Goal: Transaction & Acquisition: Purchase product/service

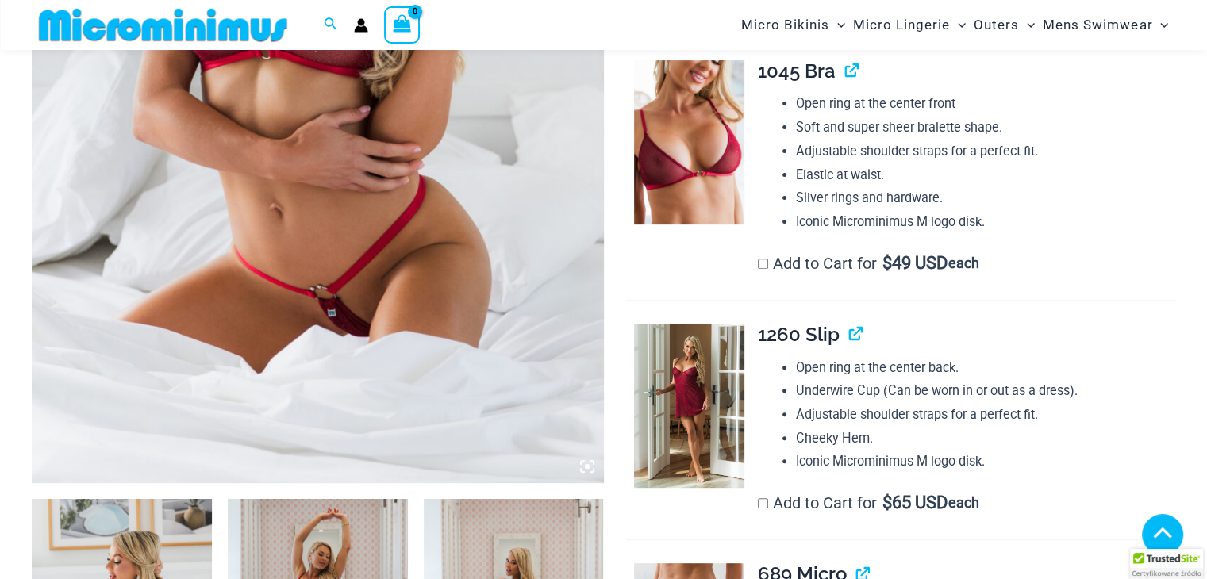
scroll to position [700, 0]
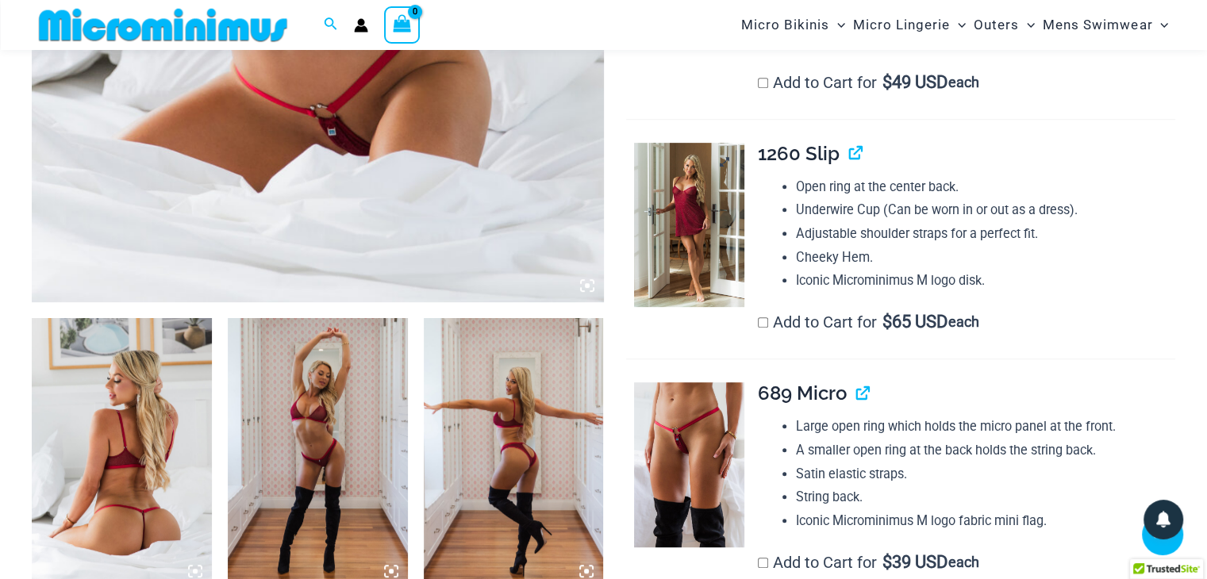
click at [673, 222] on img at bounding box center [689, 225] width 110 height 164
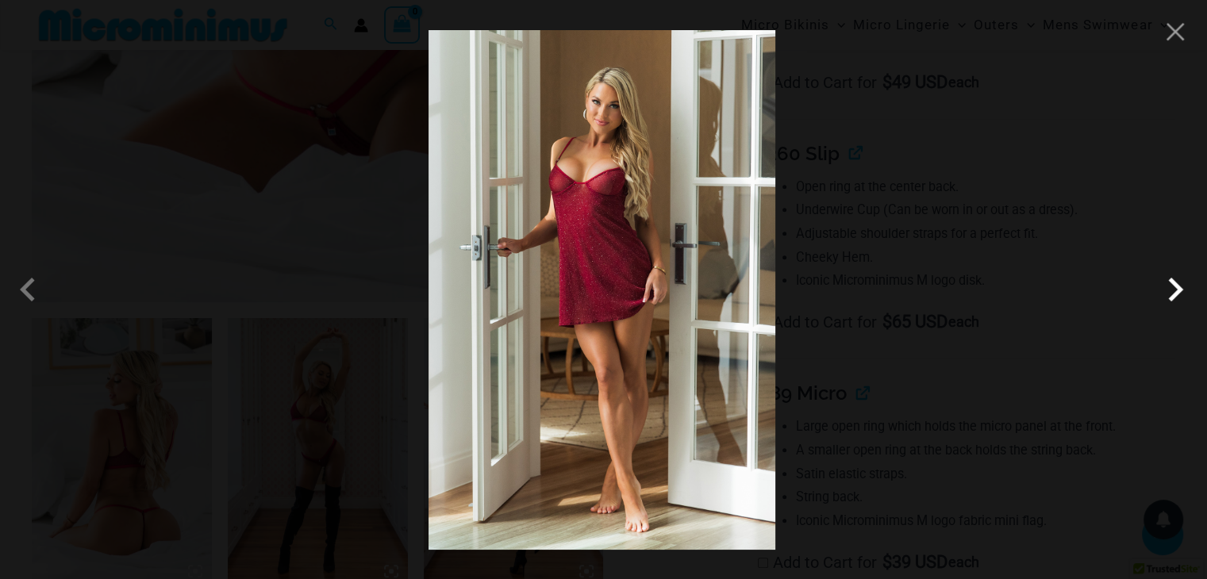
click at [1175, 285] on span at bounding box center [1176, 290] width 48 height 48
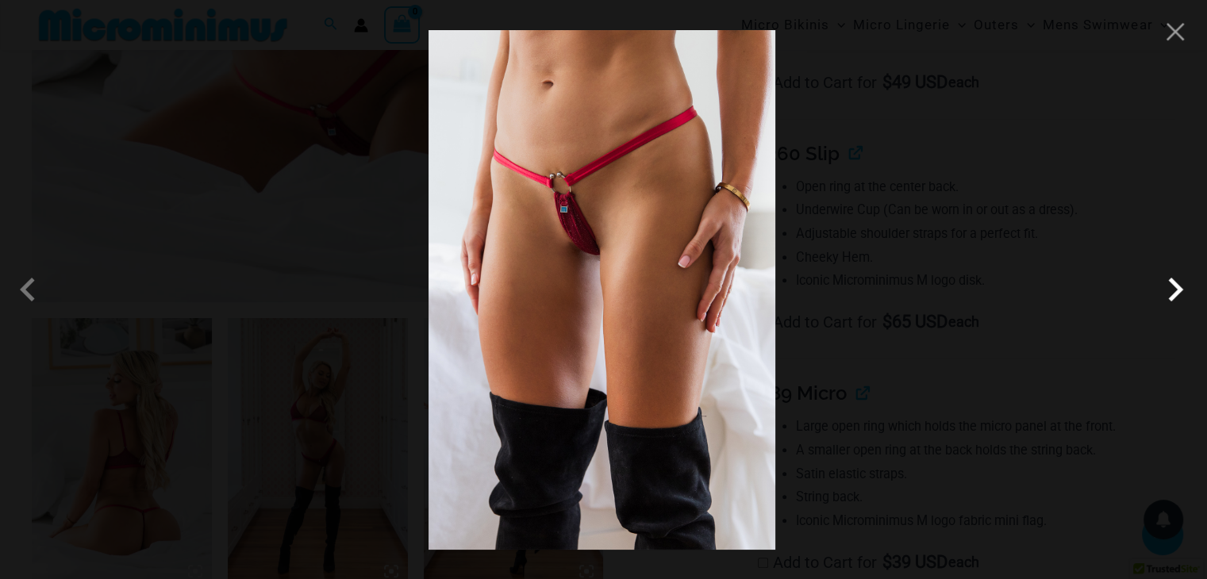
click at [1175, 285] on span at bounding box center [1176, 290] width 48 height 48
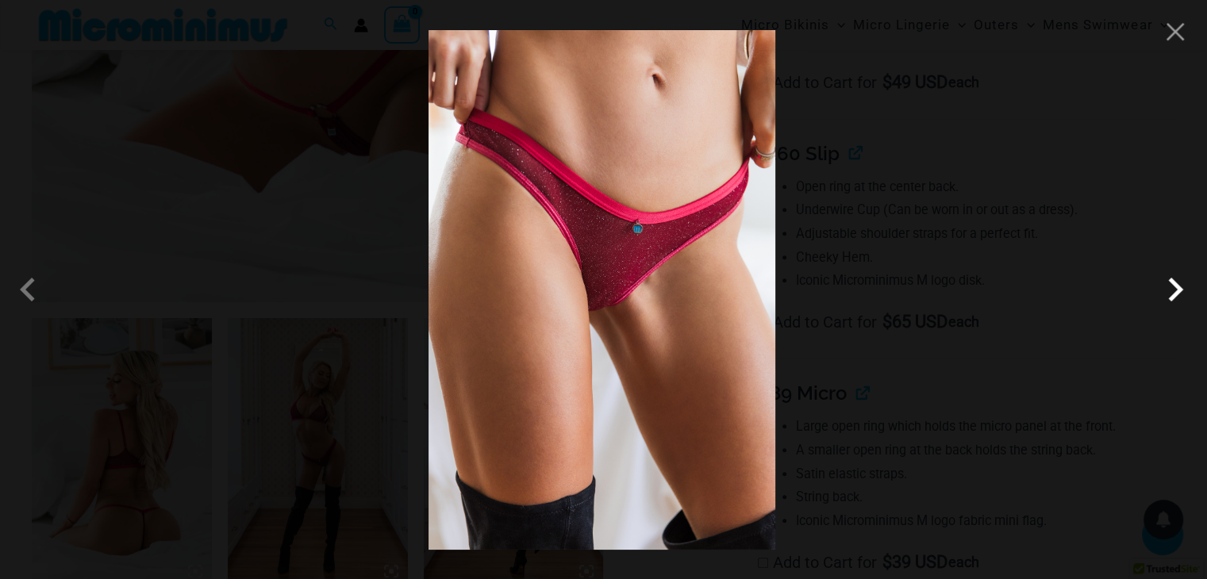
click at [1175, 285] on span at bounding box center [1176, 290] width 48 height 48
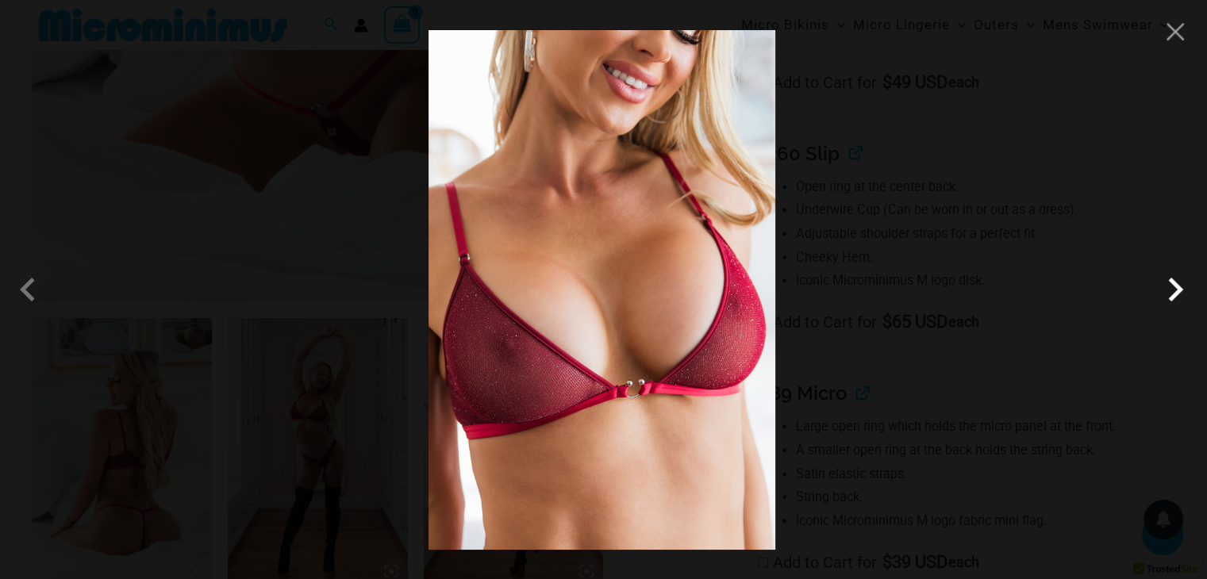
click at [1175, 285] on span at bounding box center [1176, 290] width 48 height 48
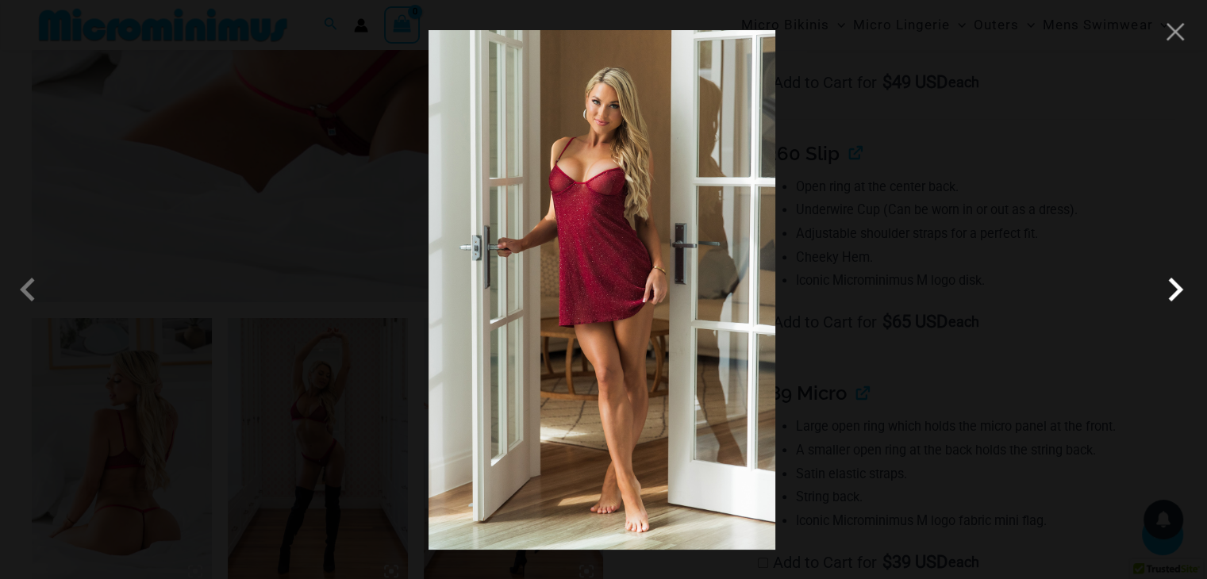
click at [1175, 285] on span at bounding box center [1176, 290] width 48 height 48
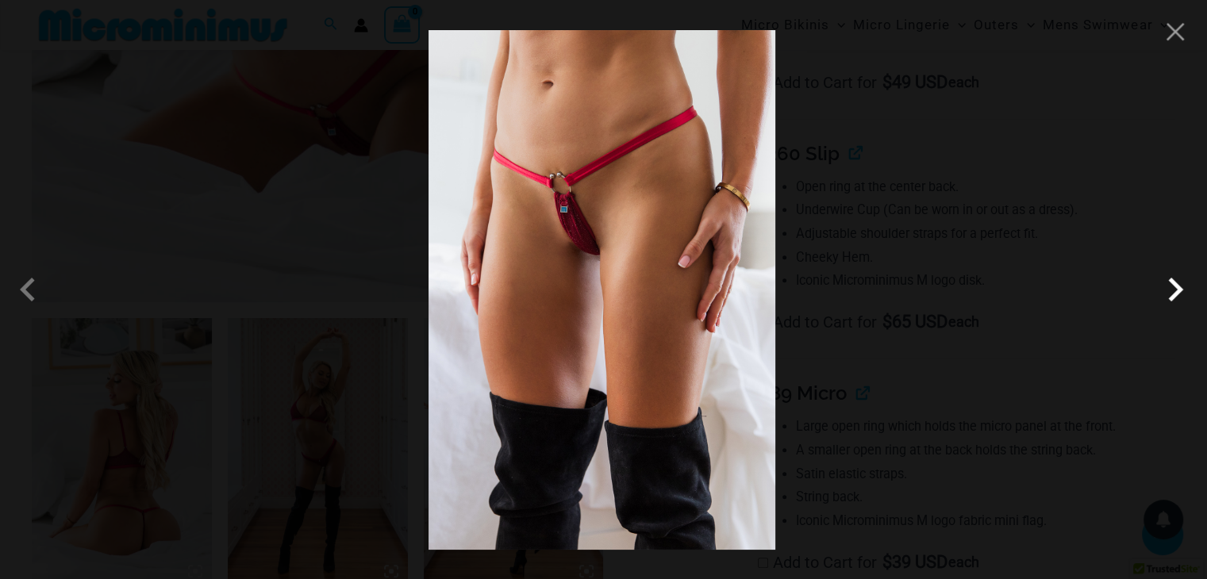
click at [1175, 285] on span at bounding box center [1176, 290] width 48 height 48
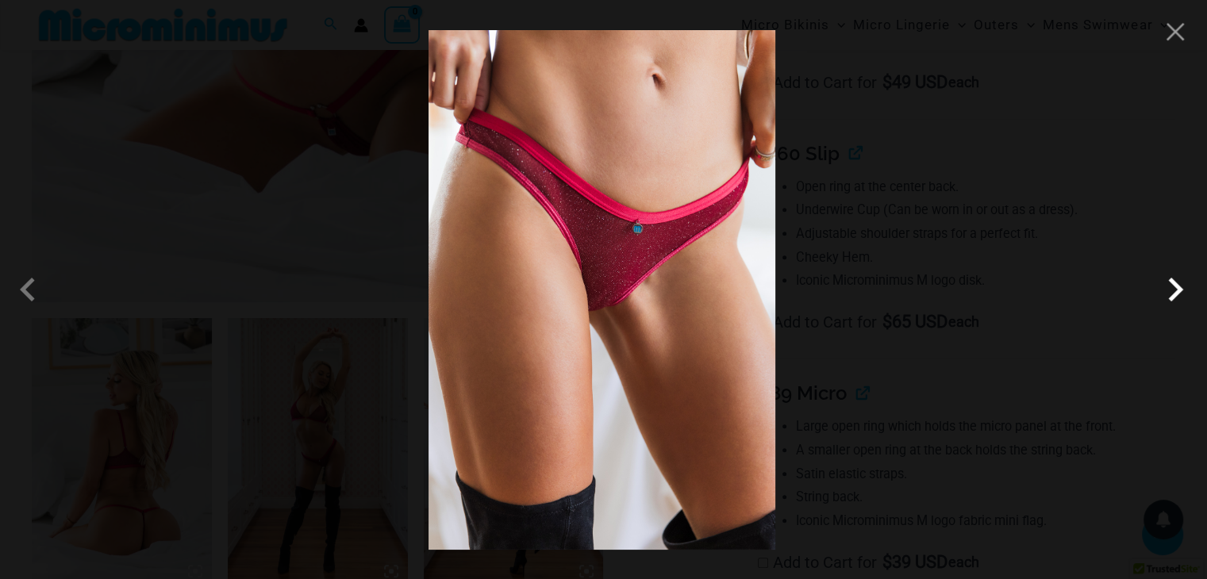
click at [1175, 285] on span at bounding box center [1176, 290] width 48 height 48
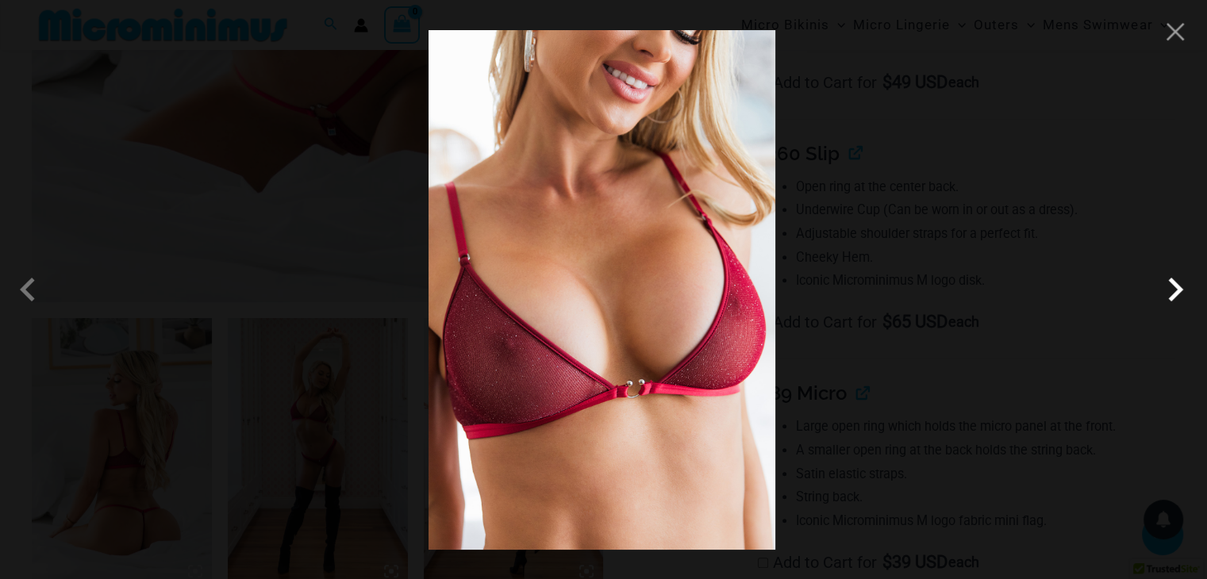
click at [1175, 285] on span at bounding box center [1176, 290] width 48 height 48
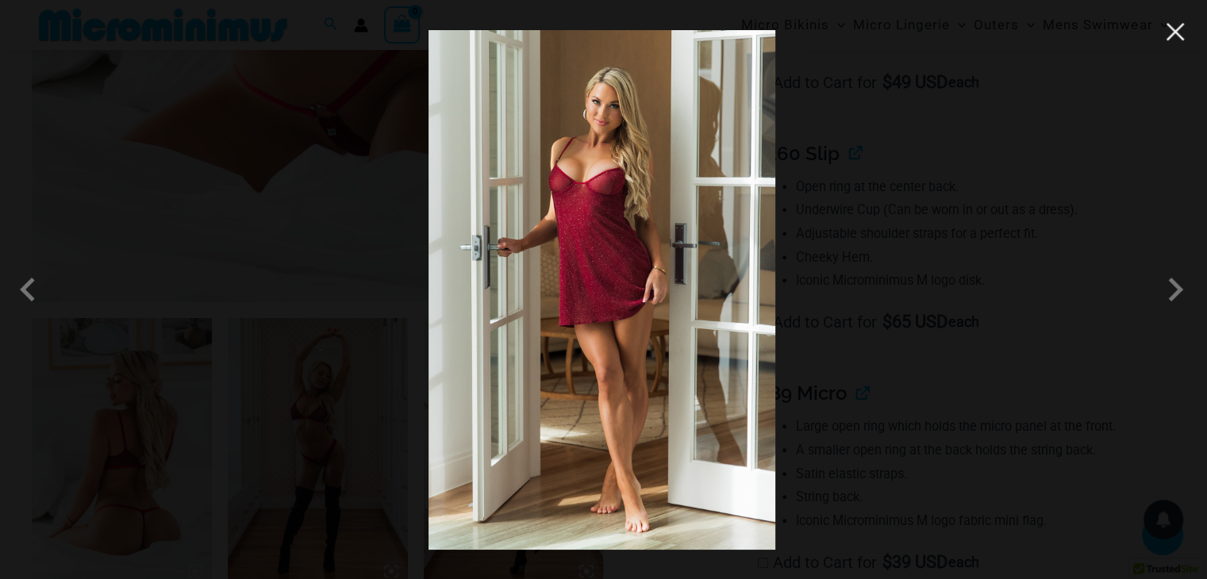
click at [1175, 38] on button "Close" at bounding box center [1176, 32] width 24 height 24
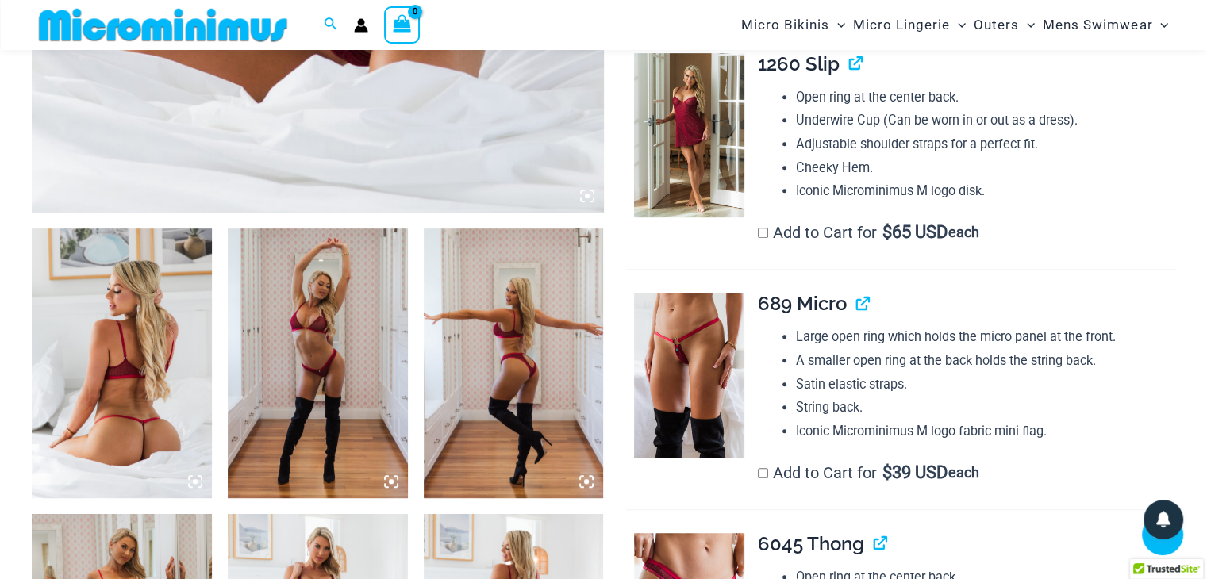
scroll to position [779, 0]
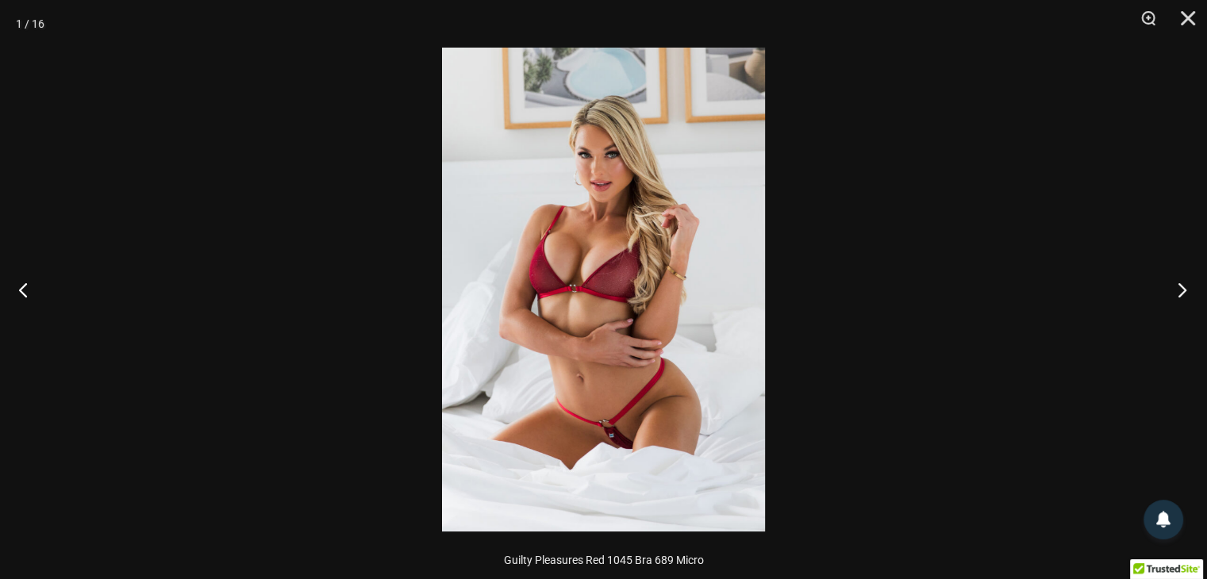
click at [1178, 288] on button "Next" at bounding box center [1178, 289] width 60 height 79
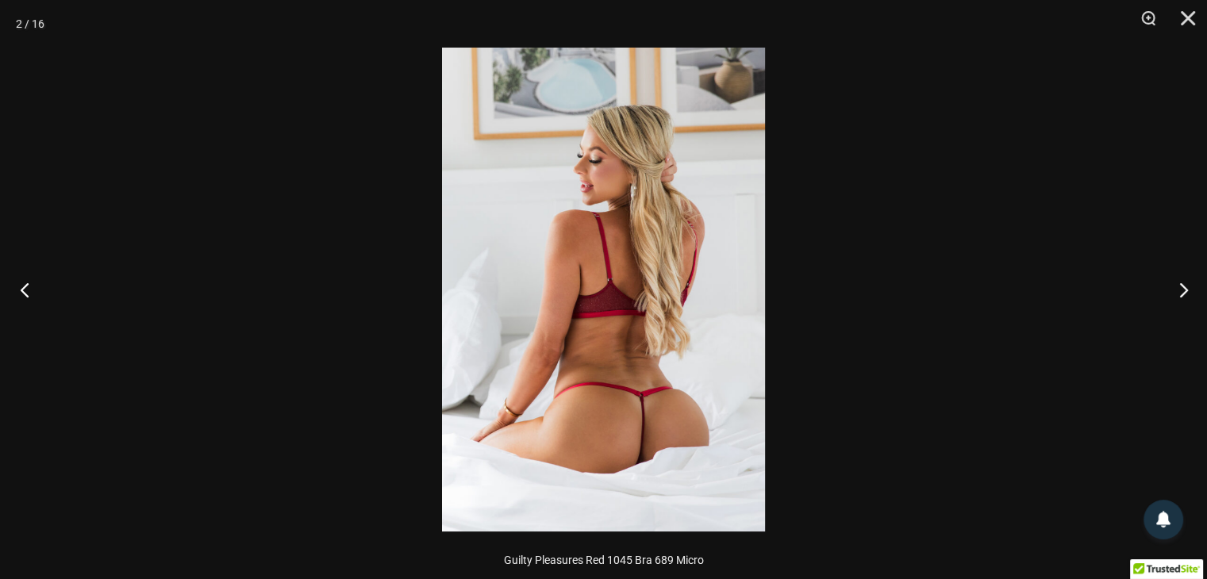
click at [19, 291] on button "Previous" at bounding box center [30, 289] width 60 height 79
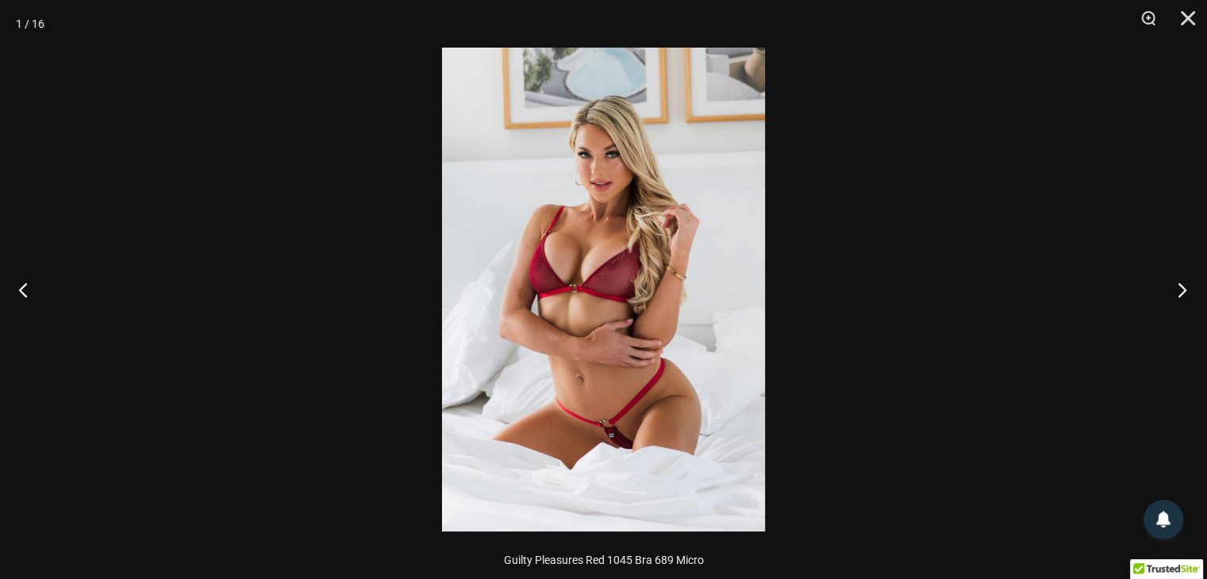
click at [1183, 290] on button "Next" at bounding box center [1178, 289] width 60 height 79
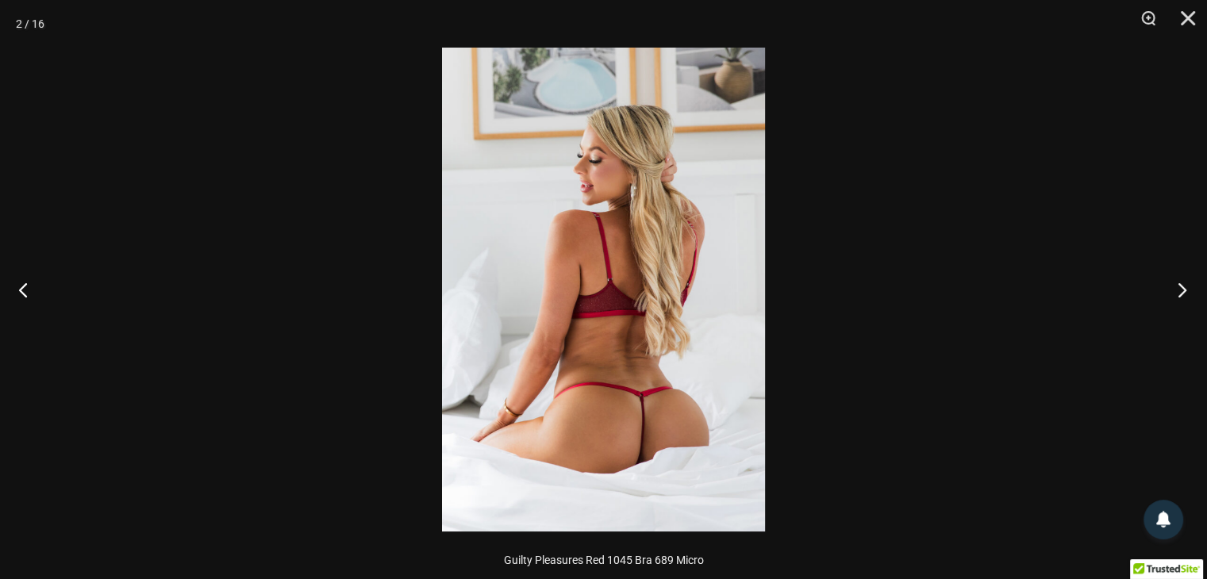
click at [1183, 290] on button "Next" at bounding box center [1178, 289] width 60 height 79
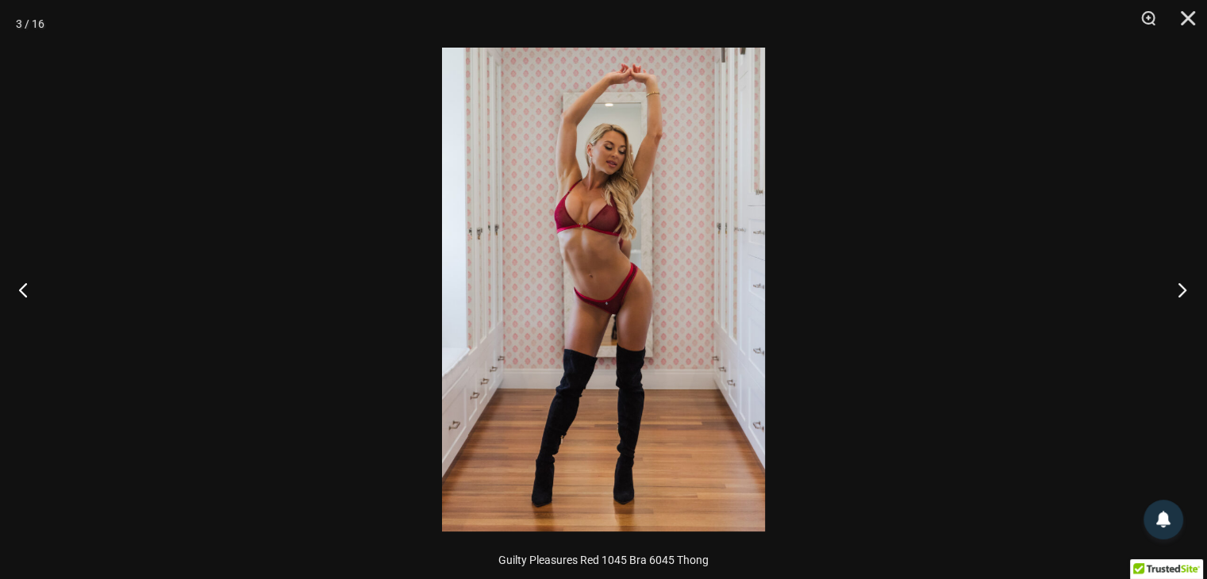
click at [1183, 290] on button "Next" at bounding box center [1178, 289] width 60 height 79
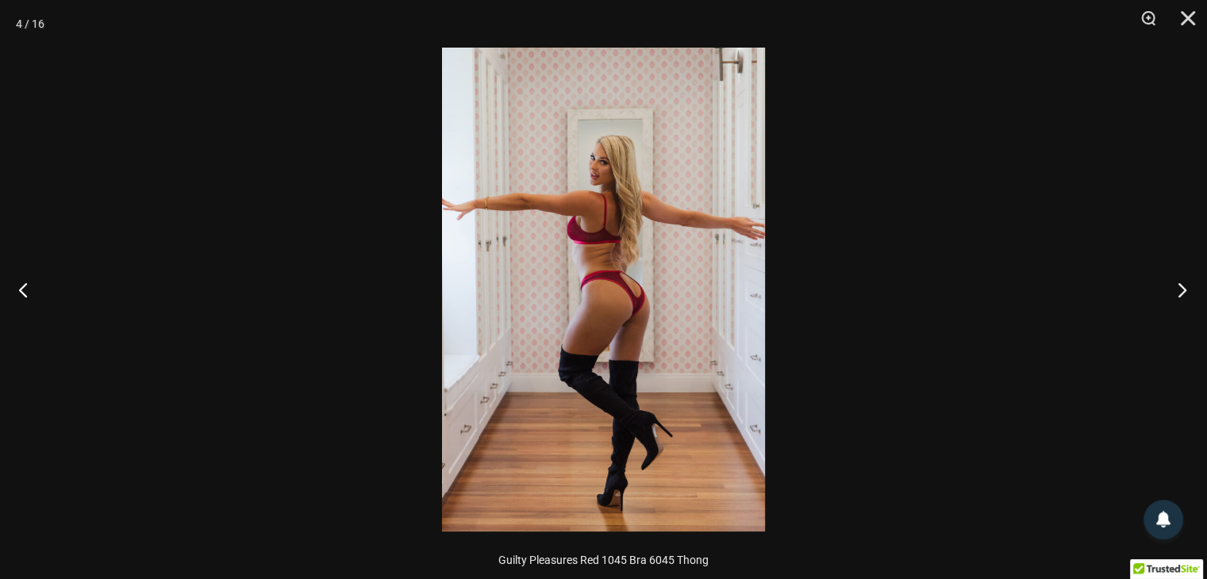
click at [1183, 290] on button "Next" at bounding box center [1178, 289] width 60 height 79
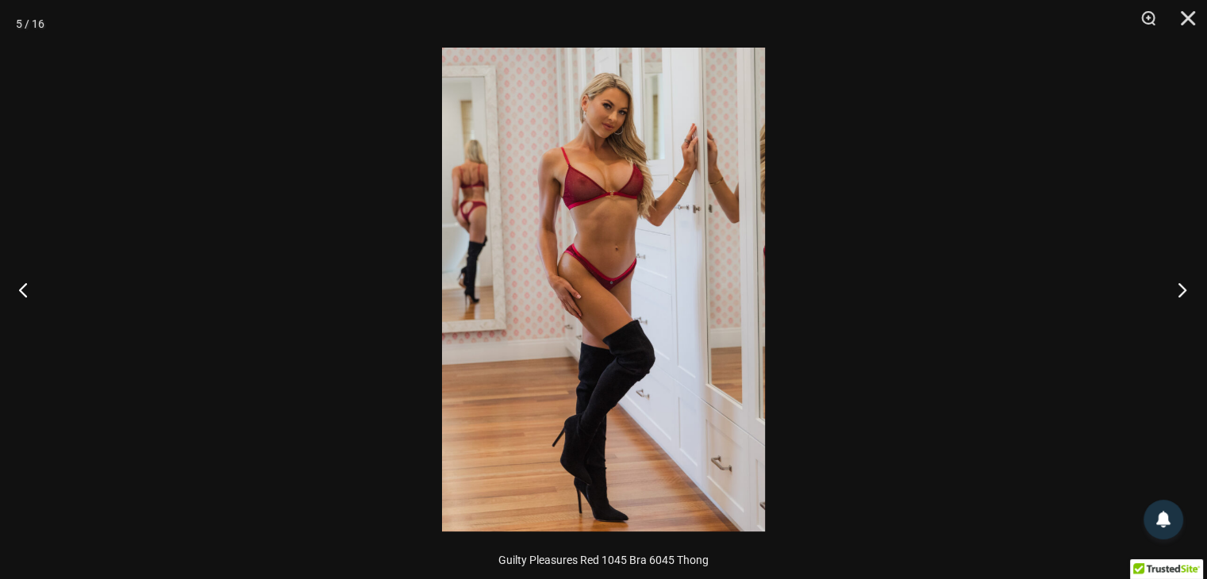
click at [1183, 290] on button "Next" at bounding box center [1178, 289] width 60 height 79
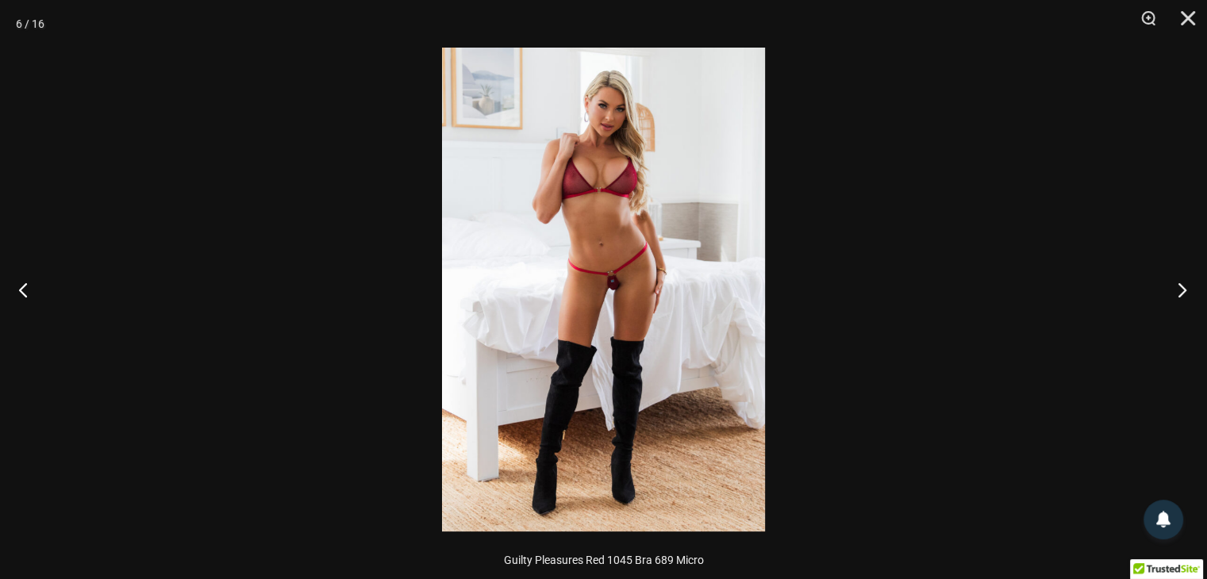
click at [1183, 290] on button "Next" at bounding box center [1178, 289] width 60 height 79
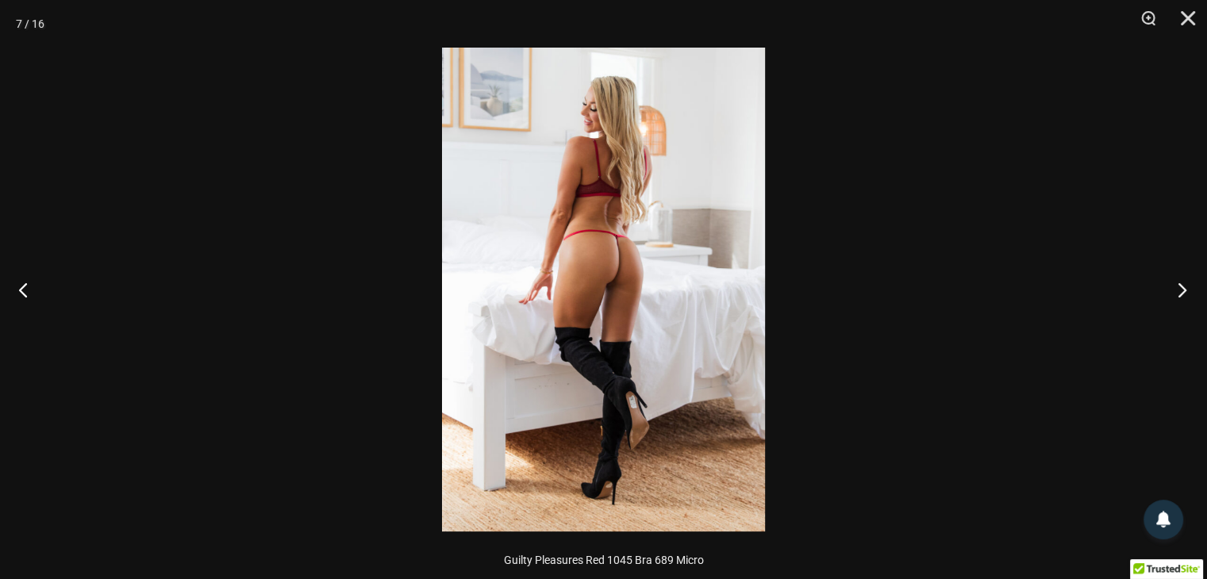
click at [1183, 290] on button "Next" at bounding box center [1178, 289] width 60 height 79
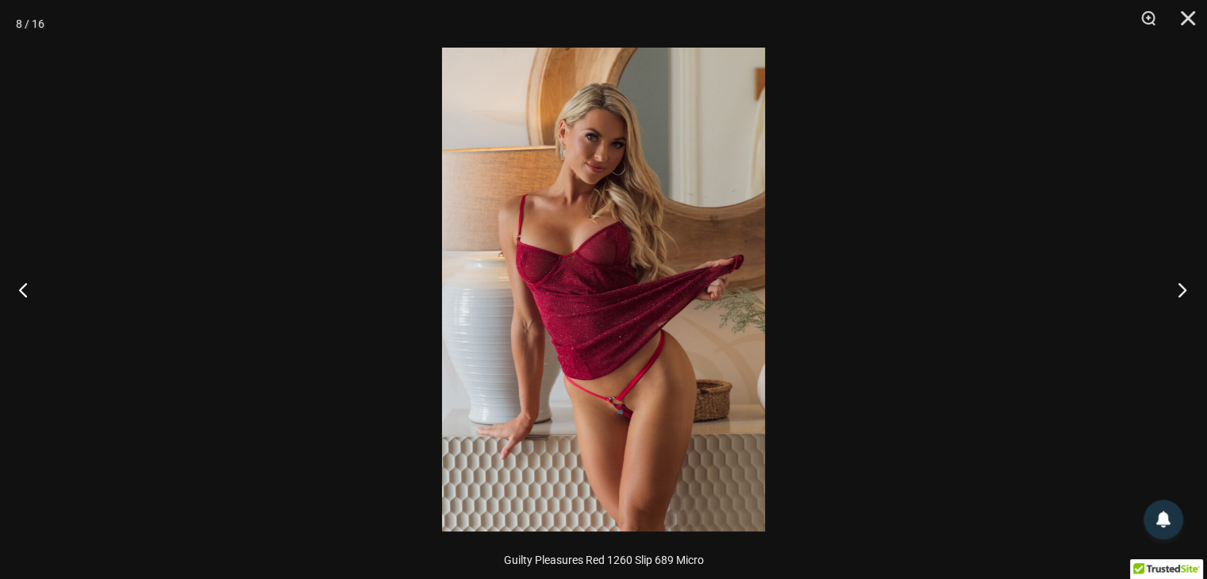
click at [1183, 290] on button "Next" at bounding box center [1178, 289] width 60 height 79
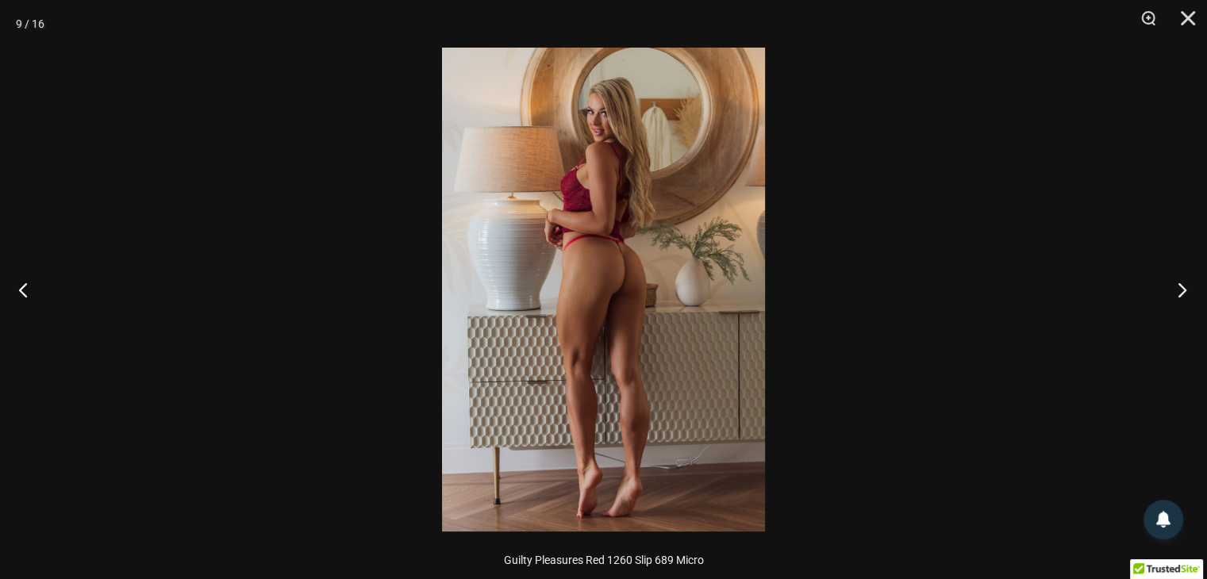
click at [1183, 290] on button "Next" at bounding box center [1178, 289] width 60 height 79
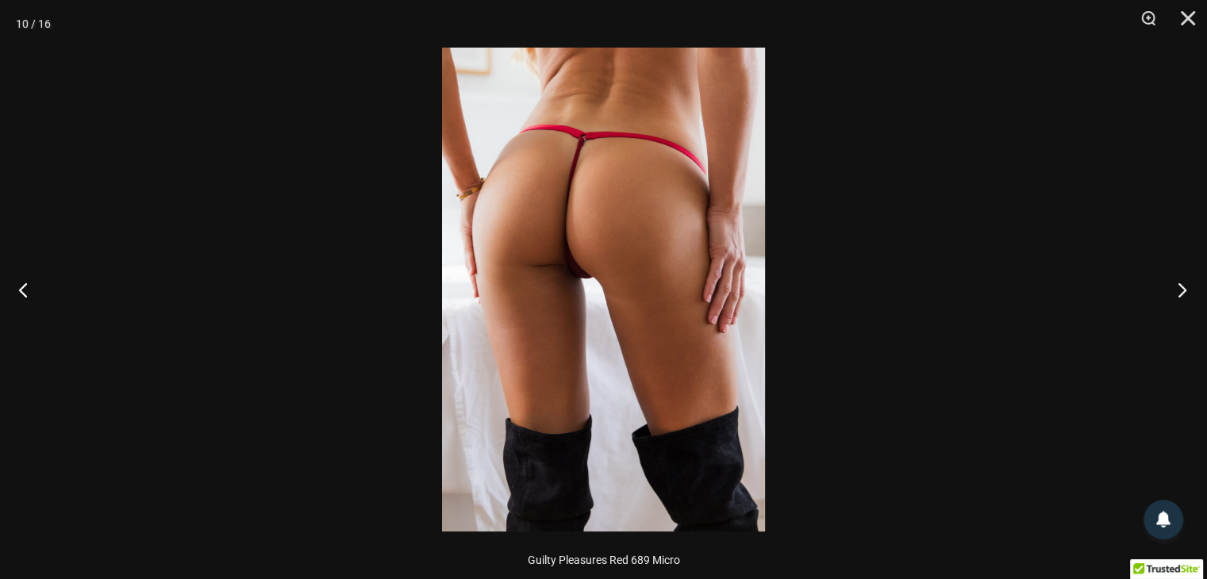
click at [1183, 290] on button "Next" at bounding box center [1178, 289] width 60 height 79
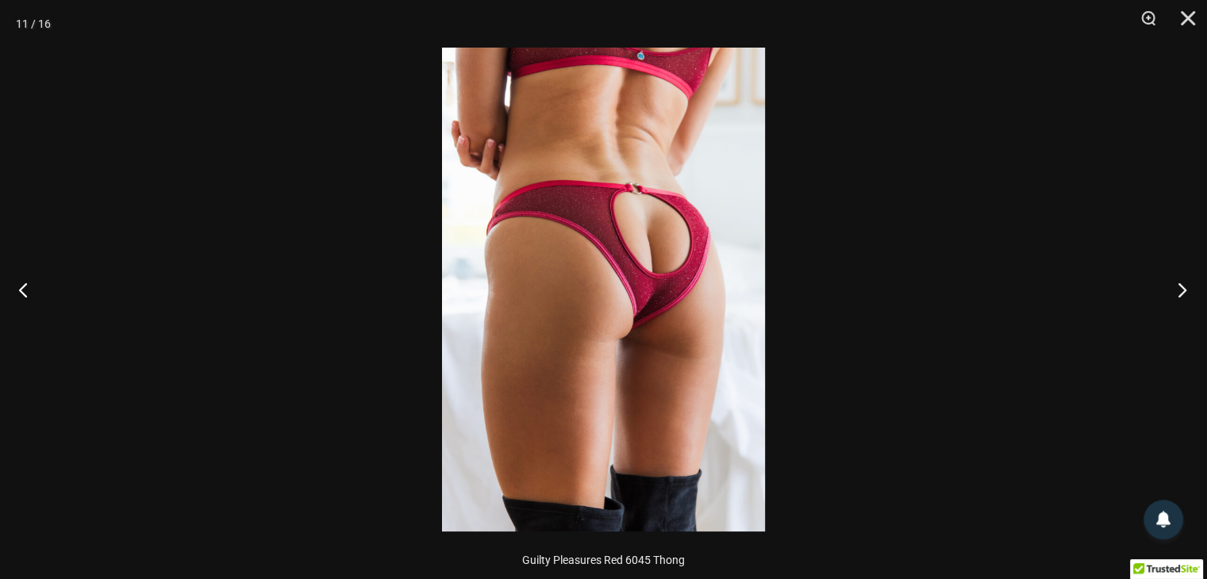
click at [1183, 290] on button "Next" at bounding box center [1178, 289] width 60 height 79
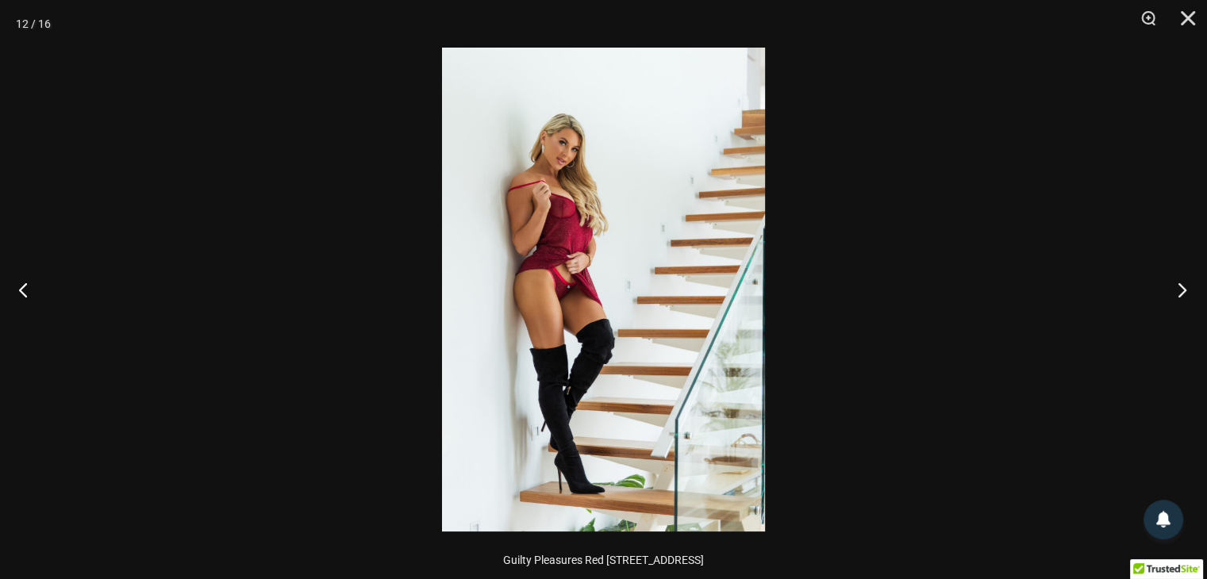
click at [1183, 290] on button "Next" at bounding box center [1178, 289] width 60 height 79
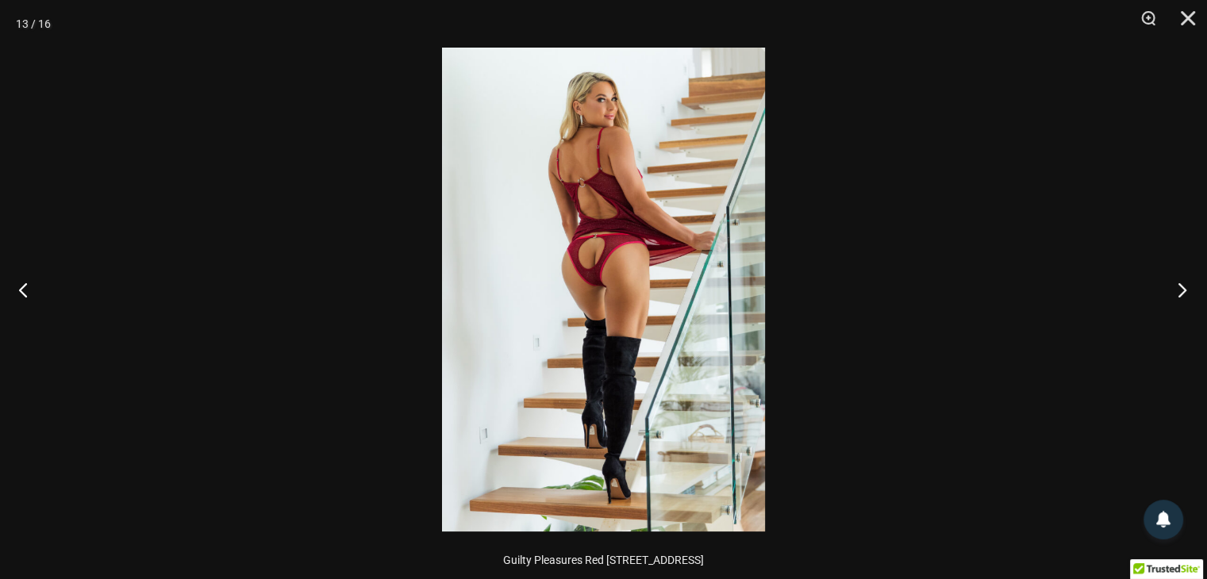
click at [1183, 290] on button "Next" at bounding box center [1178, 289] width 60 height 79
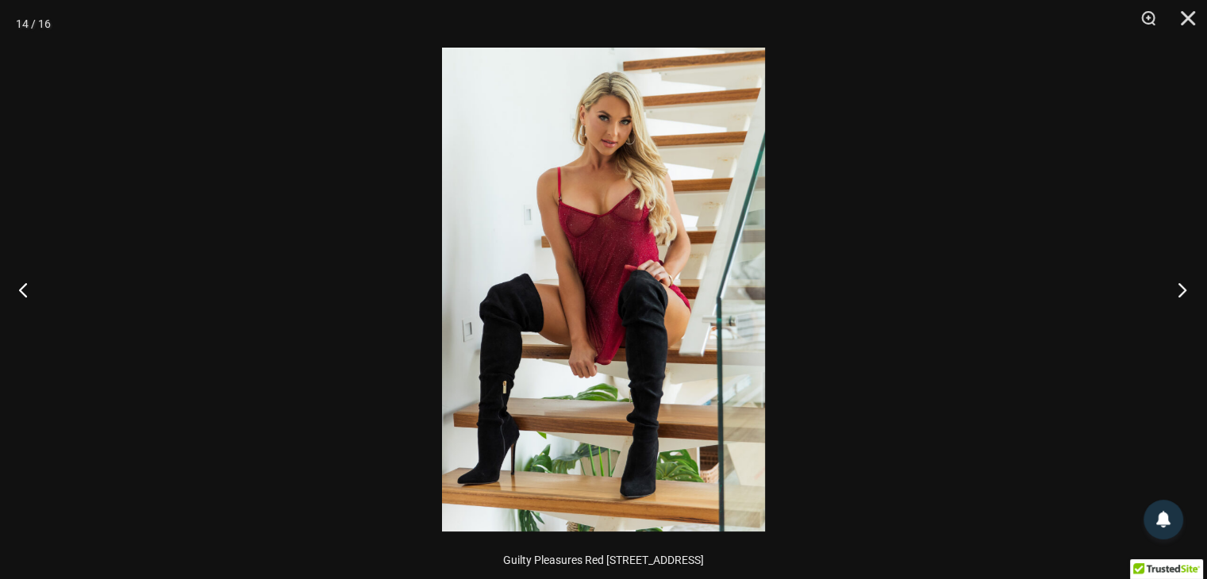
click at [1183, 290] on button "Next" at bounding box center [1178, 289] width 60 height 79
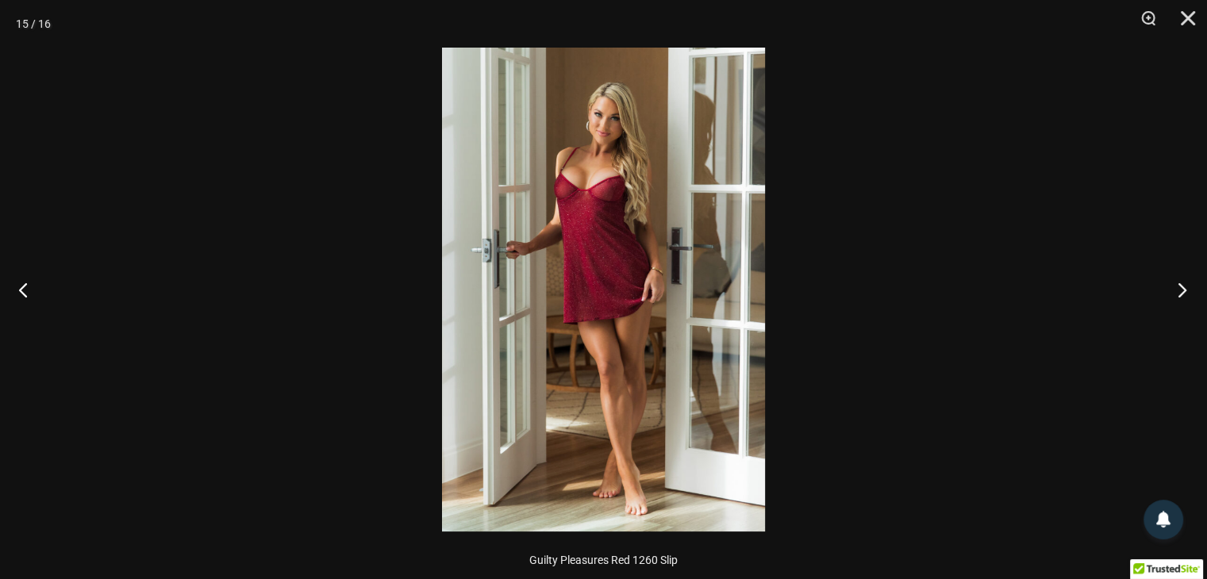
click at [1183, 290] on button "Next" at bounding box center [1178, 289] width 60 height 79
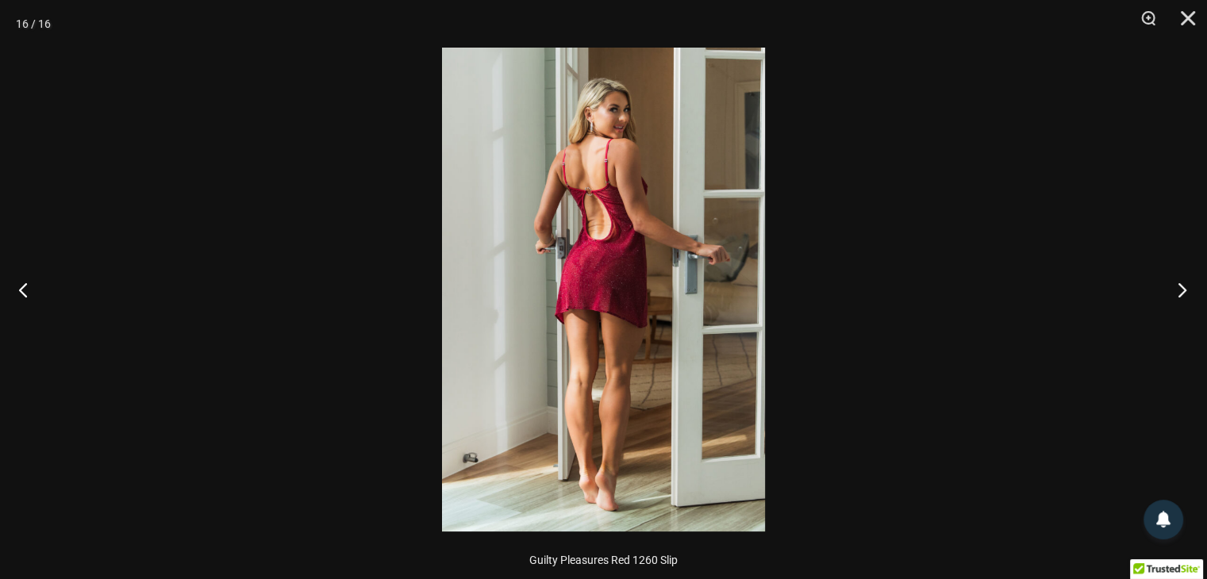
click at [1187, 290] on button "Next" at bounding box center [1178, 289] width 60 height 79
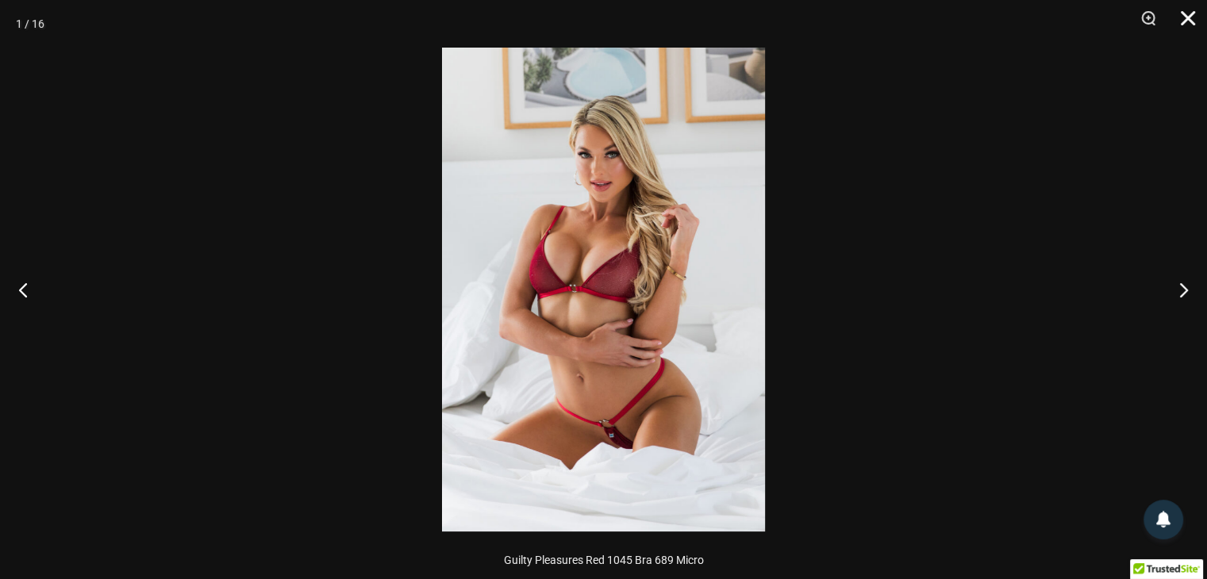
click at [1188, 13] on button "Close" at bounding box center [1183, 24] width 40 height 48
